Goal: Task Accomplishment & Management: Use online tool/utility

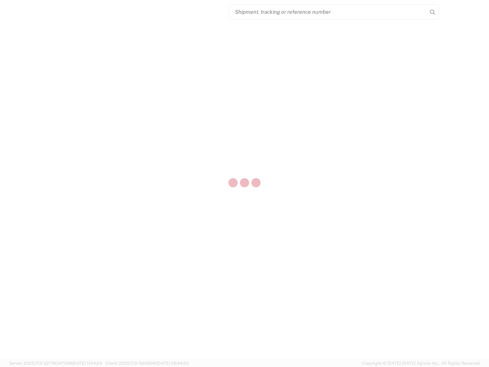
select select "US"
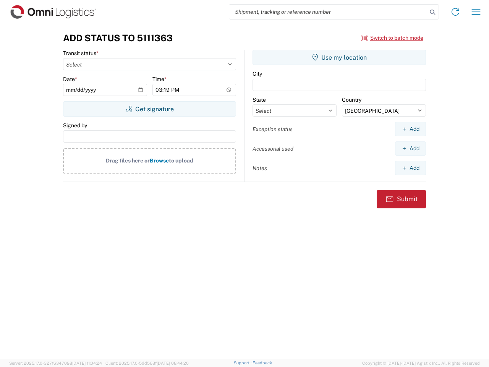
click at [328, 12] on input "search" at bounding box center [328, 12] width 198 height 15
click at [432, 12] on icon at bounding box center [432, 12] width 11 height 11
click at [455, 12] on icon at bounding box center [455, 12] width 12 height 12
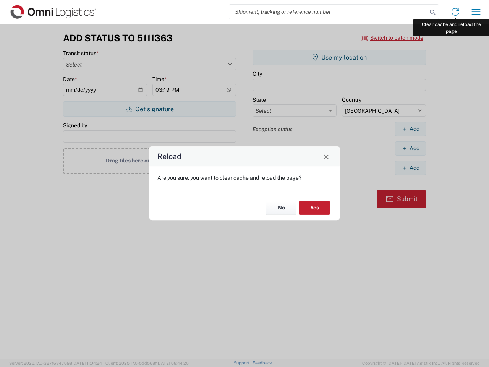
click at [476, 12] on div "Reload Are you sure, you want to clear cache and reload the page? No Yes" at bounding box center [244, 183] width 489 height 367
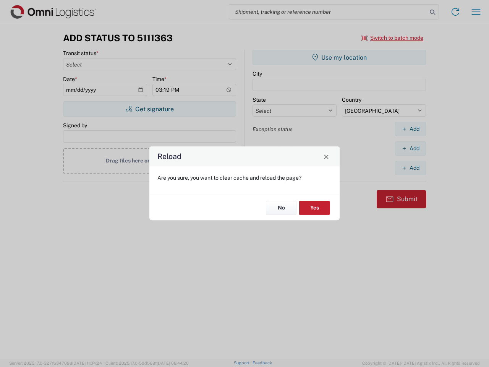
click at [392, 38] on div "Reload Are you sure, you want to clear cache and reload the page? No Yes" at bounding box center [244, 183] width 489 height 367
click at [149, 109] on div "Reload Are you sure, you want to clear cache and reload the page? No Yes" at bounding box center [244, 183] width 489 height 367
click at [339, 57] on div "Reload Are you sure, you want to clear cache and reload the page? No Yes" at bounding box center [244, 183] width 489 height 367
click at [410, 129] on div "Reload Are you sure, you want to clear cache and reload the page? No Yes" at bounding box center [244, 183] width 489 height 367
click at [410, 148] on div "Reload Are you sure, you want to clear cache and reload the page? No Yes" at bounding box center [244, 183] width 489 height 367
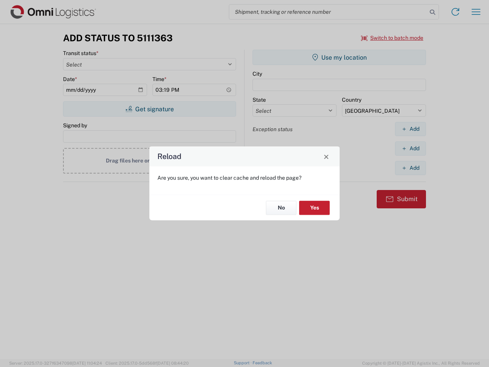
click at [410, 168] on div "Reload Are you sure, you want to clear cache and reload the page? No Yes" at bounding box center [244, 183] width 489 height 367
